Goal: Transaction & Acquisition: Book appointment/travel/reservation

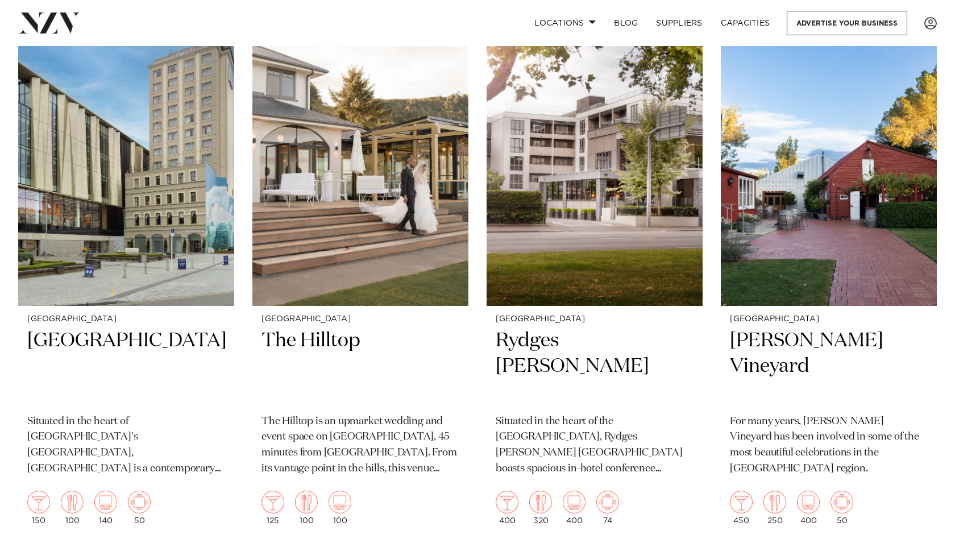
scroll to position [288, 0]
click at [368, 170] on img at bounding box center [360, 161] width 216 height 290
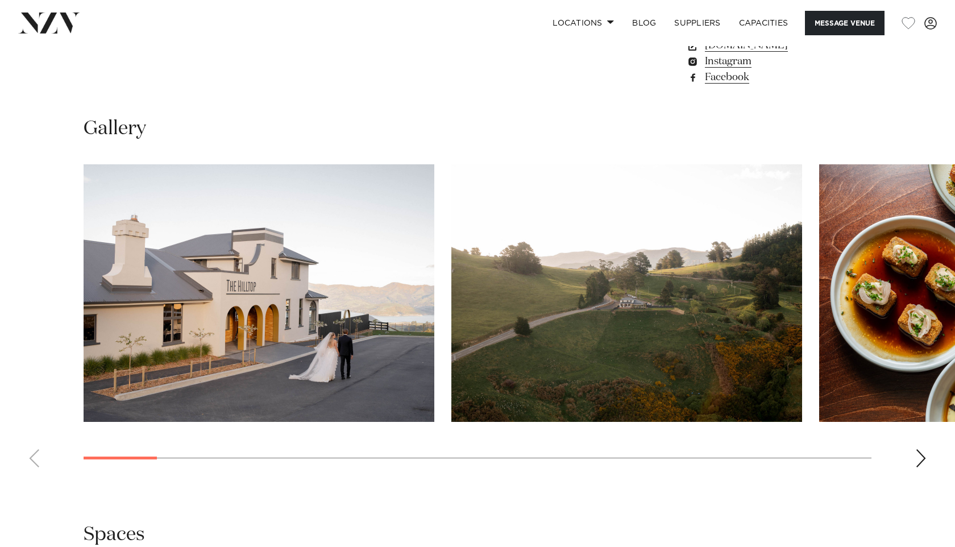
scroll to position [985, 0]
click at [921, 462] on div "Next slide" at bounding box center [920, 458] width 11 height 18
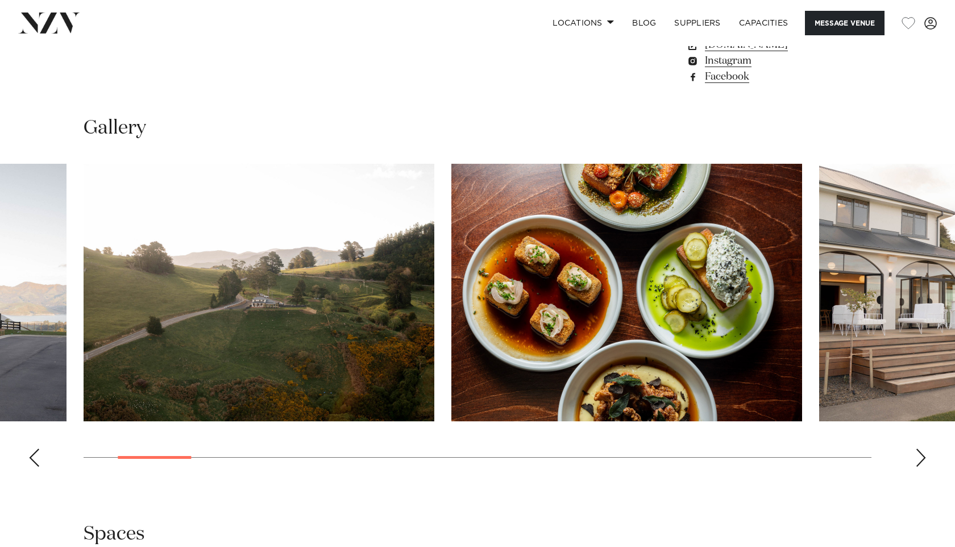
click at [917, 460] on div "Next slide" at bounding box center [920, 458] width 11 height 18
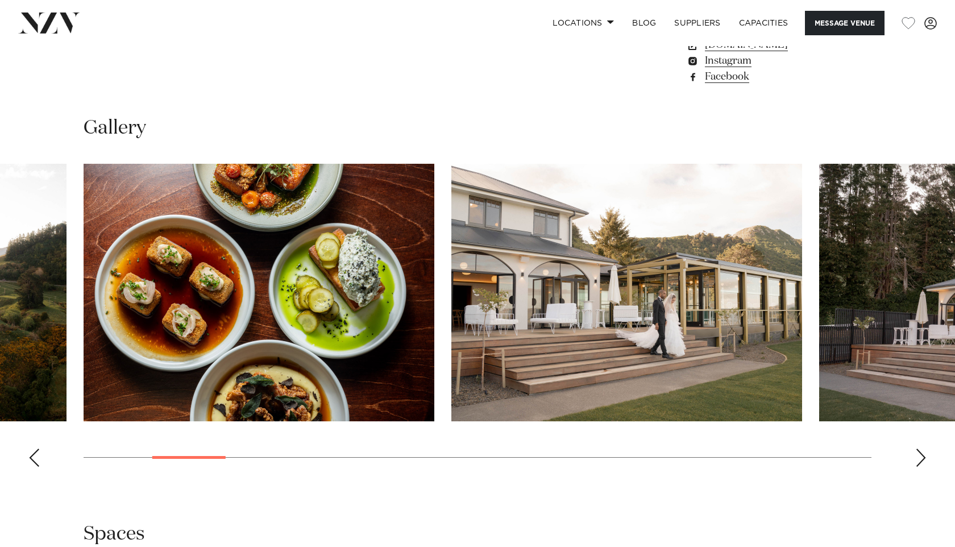
click at [917, 460] on div "Next slide" at bounding box center [920, 458] width 11 height 18
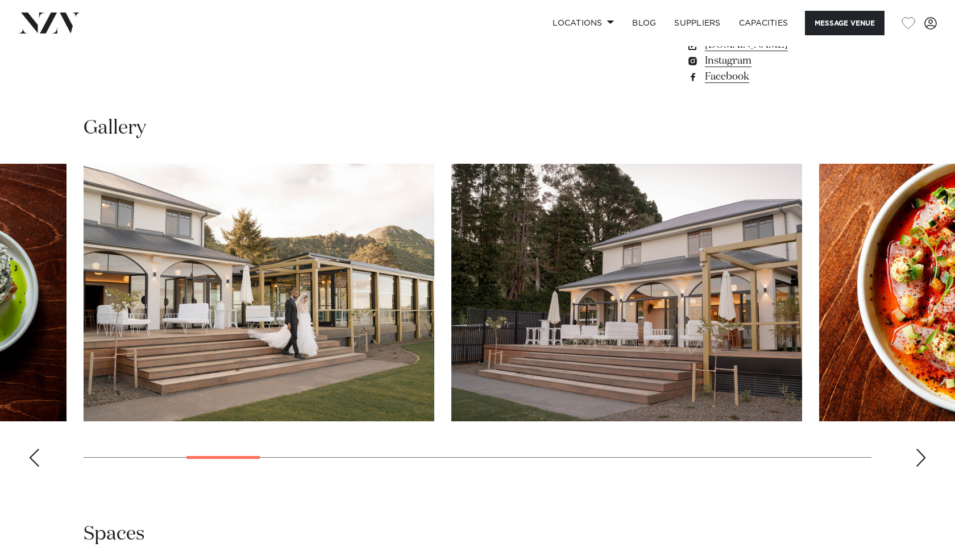
click at [917, 461] on div "Next slide" at bounding box center [920, 458] width 11 height 18
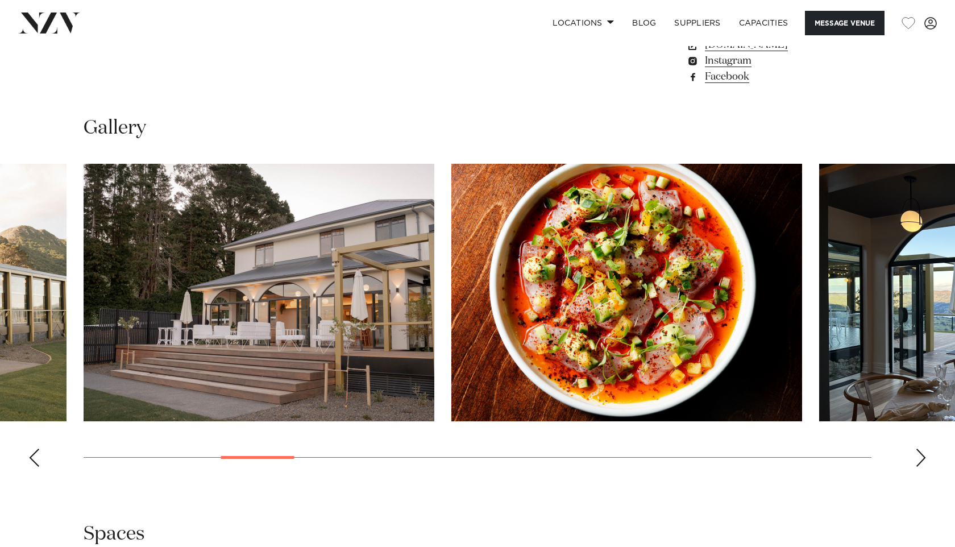
click at [917, 461] on div "Next slide" at bounding box center [920, 458] width 11 height 18
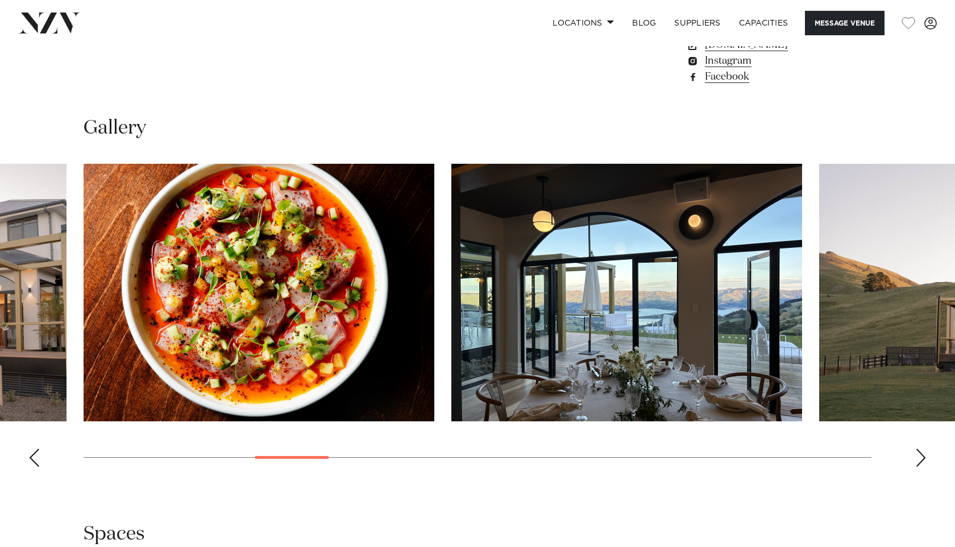
click at [917, 461] on div "Next slide" at bounding box center [920, 458] width 11 height 18
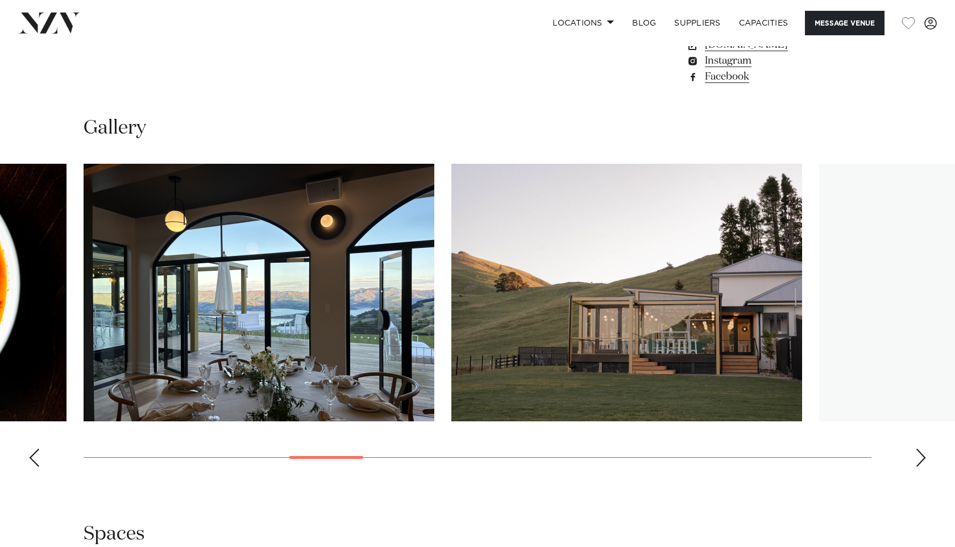
click at [917, 461] on div "Next slide" at bounding box center [920, 458] width 11 height 18
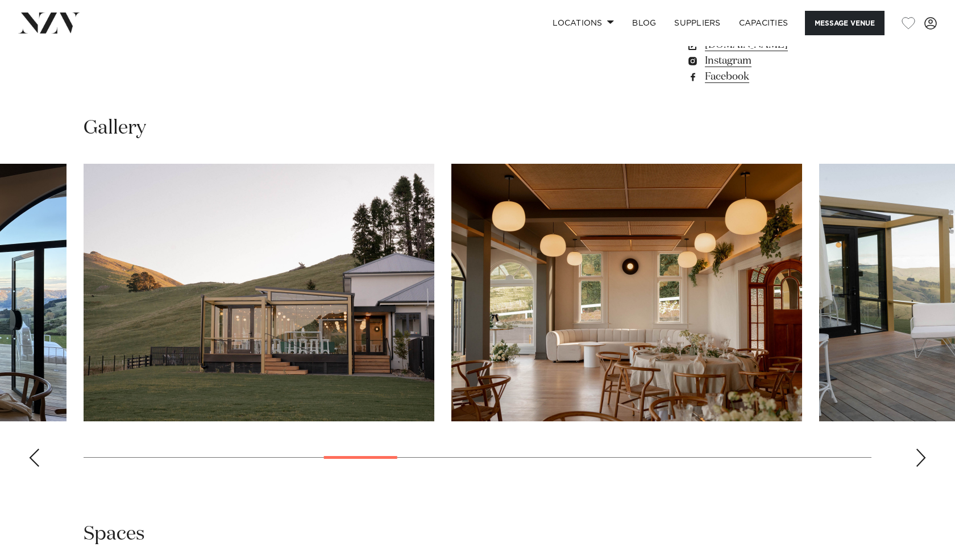
click at [920, 462] on div "Next slide" at bounding box center [920, 458] width 11 height 18
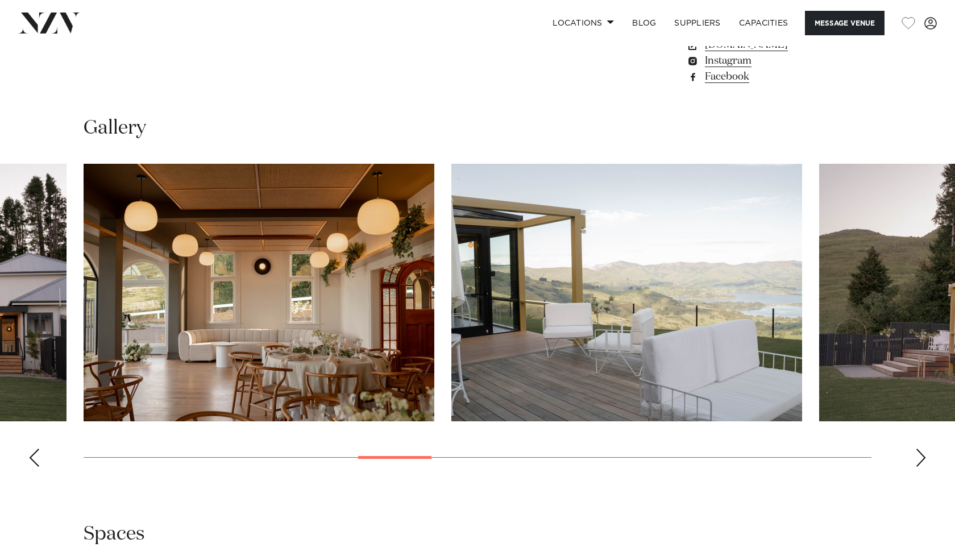
click at [925, 463] on div "Next slide" at bounding box center [920, 458] width 11 height 18
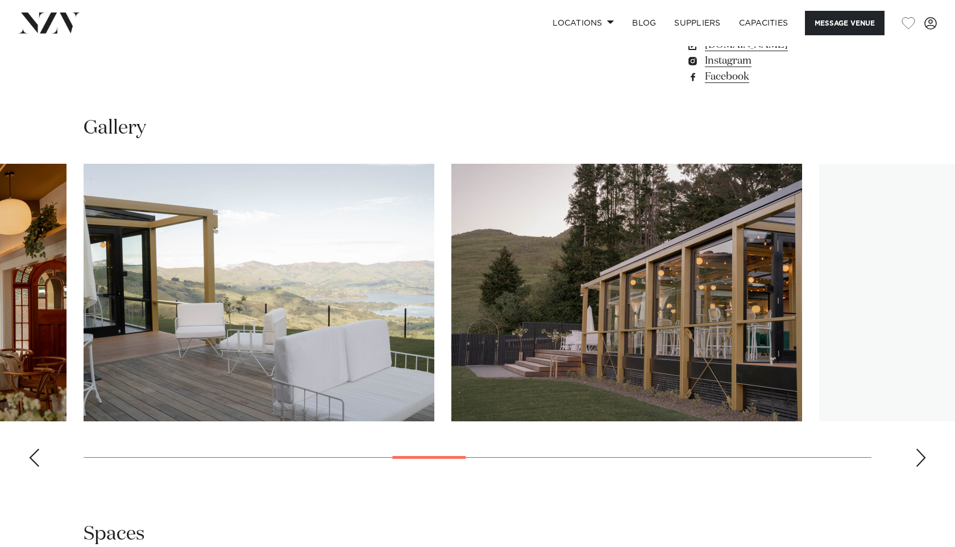
click at [925, 463] on div "Next slide" at bounding box center [920, 458] width 11 height 18
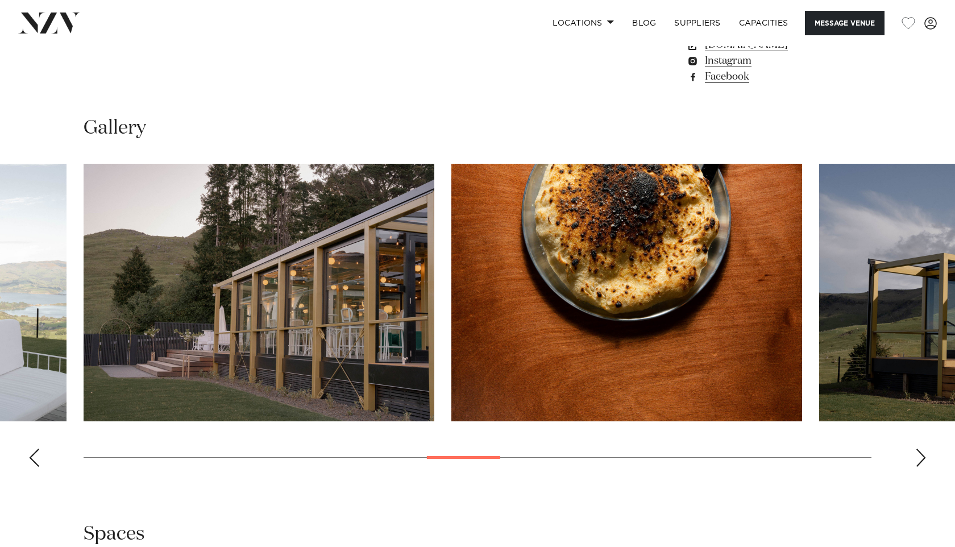
click at [925, 463] on div "Next slide" at bounding box center [920, 458] width 11 height 18
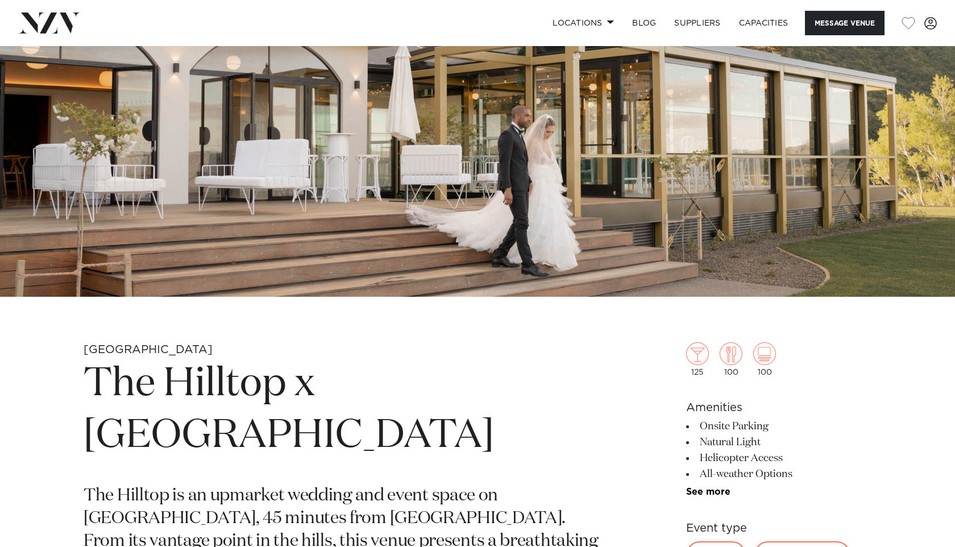
scroll to position [0, 0]
